Goal: Transaction & Acquisition: Download file/media

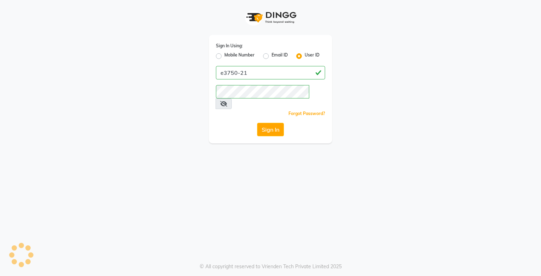
select select "service"
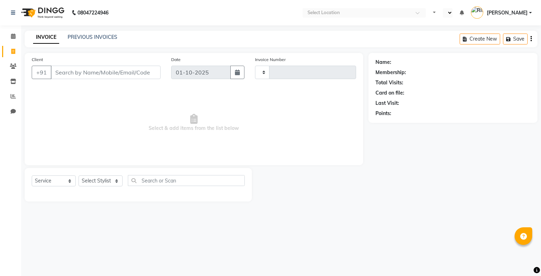
type input "1959"
select select "en"
select select "8452"
click at [17, 38] on span at bounding box center [13, 36] width 12 height 8
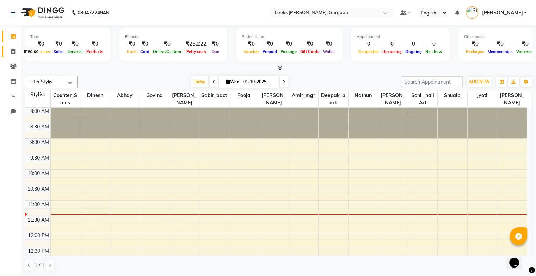
click at [15, 53] on span at bounding box center [13, 52] width 12 height 8
select select "service"
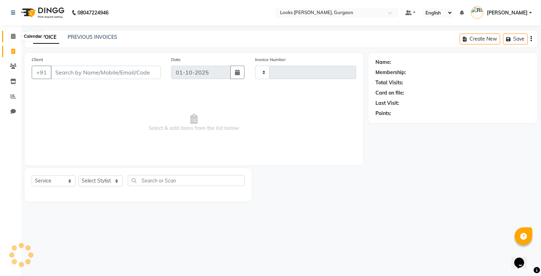
click at [13, 37] on icon at bounding box center [13, 35] width 5 height 5
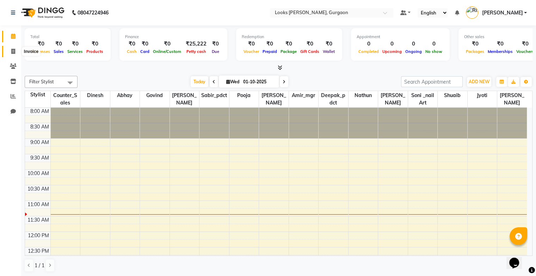
click at [14, 49] on icon at bounding box center [13, 51] width 4 height 5
select select "service"
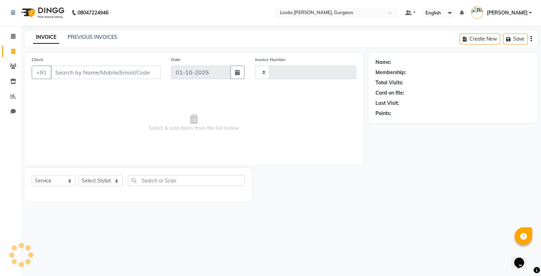
type input "1959"
select select "8452"
click at [80, 33] on div "PREVIOUS INVOICES" at bounding box center [93, 36] width 50 height 7
click at [78, 39] on link "PREVIOUS INVOICES" at bounding box center [93, 37] width 50 height 6
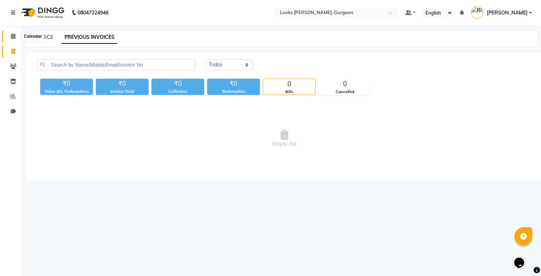
click at [12, 37] on icon at bounding box center [13, 35] width 5 height 5
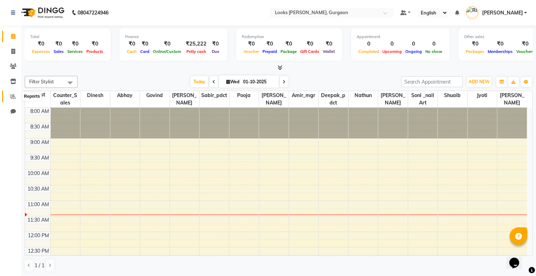
click at [16, 94] on icon at bounding box center [13, 95] width 5 height 5
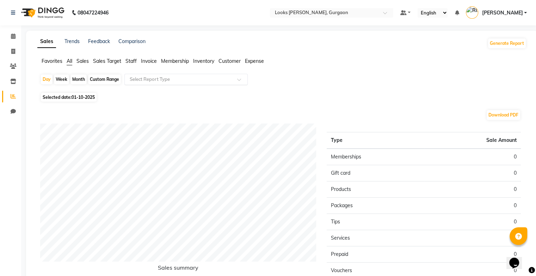
click at [181, 80] on input "text" at bounding box center [178, 79] width 101 height 7
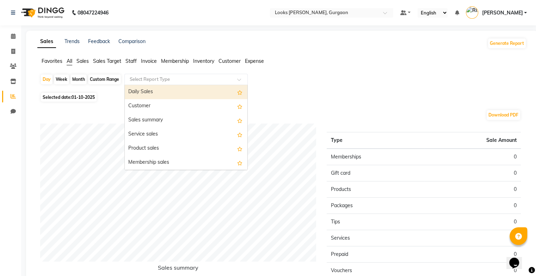
click at [300, 102] on div "Day Week Month Custom Range Select Report Type Daily Sales Customer Sales summa…" at bounding box center [281, 204] width 489 height 260
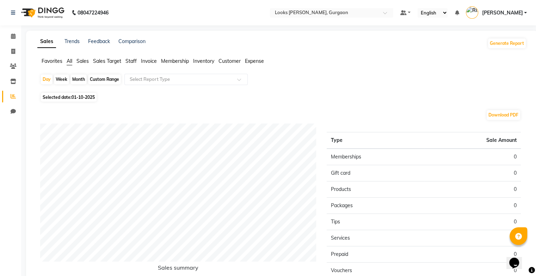
click at [83, 63] on span "Sales" at bounding box center [82, 61] width 12 height 6
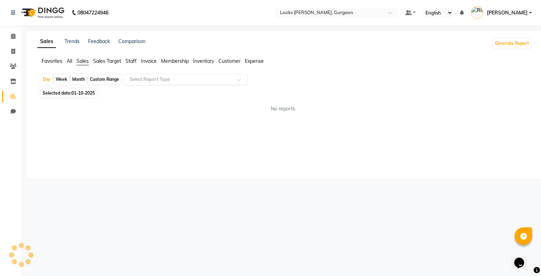
click at [218, 81] on input "text" at bounding box center [178, 79] width 101 height 7
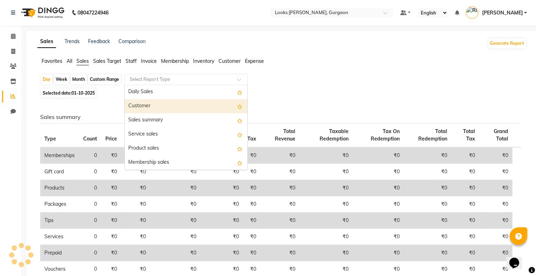
click at [75, 80] on div "Month" at bounding box center [78, 79] width 16 height 10
select select "10"
select select "2025"
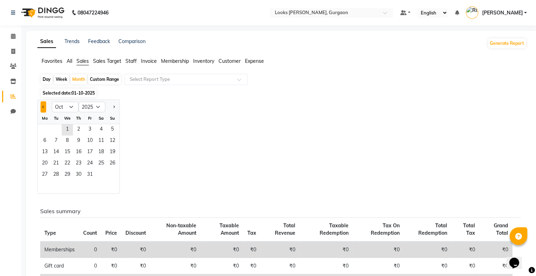
click at [42, 106] on button "Previous month" at bounding box center [44, 106] width 6 height 11
select select "9"
click at [45, 125] on span "1" at bounding box center [44, 129] width 11 height 11
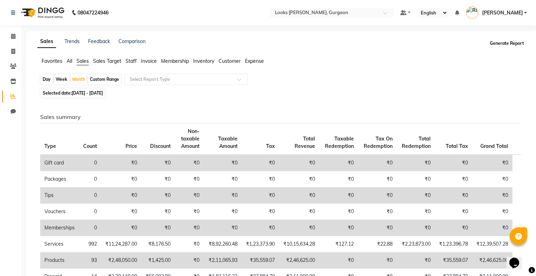
click at [498, 43] on button "Generate Report" at bounding box center [507, 43] width 38 height 10
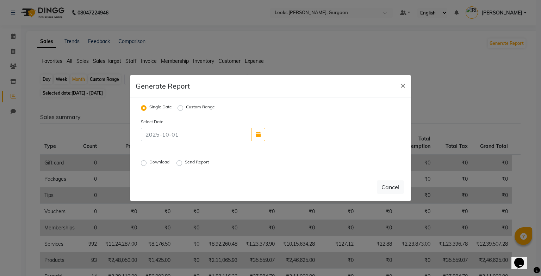
click at [149, 165] on label "Download" at bounding box center [159, 163] width 21 height 8
click at [145, 165] on input "Download" at bounding box center [144, 162] width 5 height 5
radio input "true"
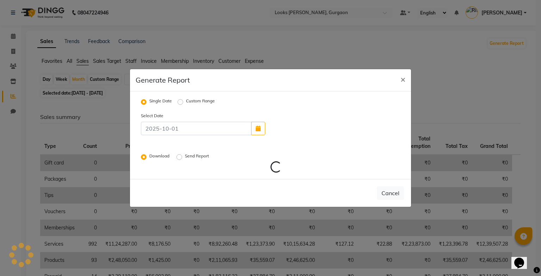
click at [186, 101] on label "Custom Range" at bounding box center [200, 102] width 29 height 8
click at [183, 101] on input "Custom Range" at bounding box center [181, 101] width 5 height 5
radio input "true"
select select "10"
select select "2025"
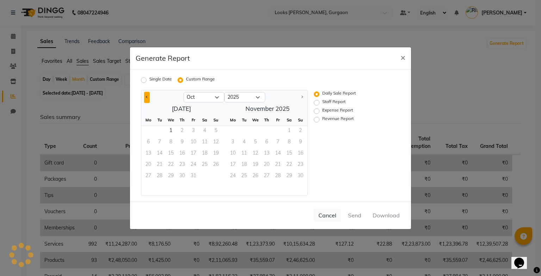
click at [144, 98] on button "Previous month" at bounding box center [147, 97] width 6 height 11
select select "9"
click at [147, 132] on span "1" at bounding box center [148, 131] width 11 height 11
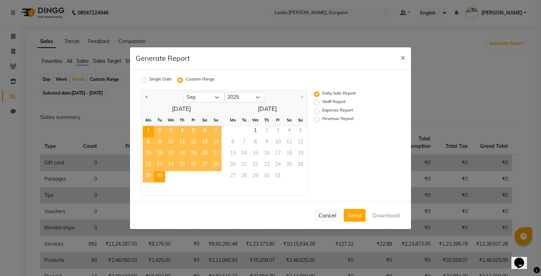
click at [159, 177] on span "30" at bounding box center [159, 176] width 11 height 11
click at [322, 120] on label "Revenue Report" at bounding box center [337, 119] width 31 height 8
click at [316, 120] on input "Revenue Report" at bounding box center [317, 119] width 5 height 5
radio input "true"
click at [388, 217] on button "Download" at bounding box center [387, 215] width 36 height 13
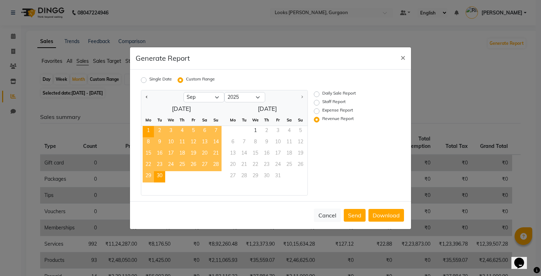
click at [470, 71] on ngb-modal-window "Generate Report × Single Date Custom Range Jan Feb Mar Apr May Jun [DATE] Aug S…" at bounding box center [270, 138] width 541 height 276
click at [399, 61] on button "×" at bounding box center [403, 57] width 16 height 20
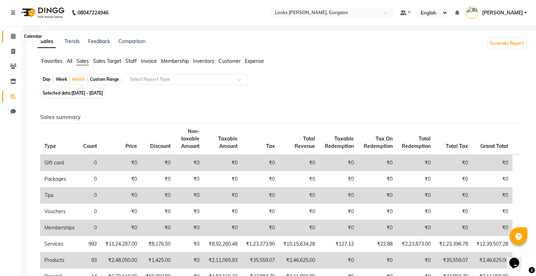
click at [11, 37] on icon at bounding box center [13, 35] width 5 height 5
